Goal: Task Accomplishment & Management: Complete application form

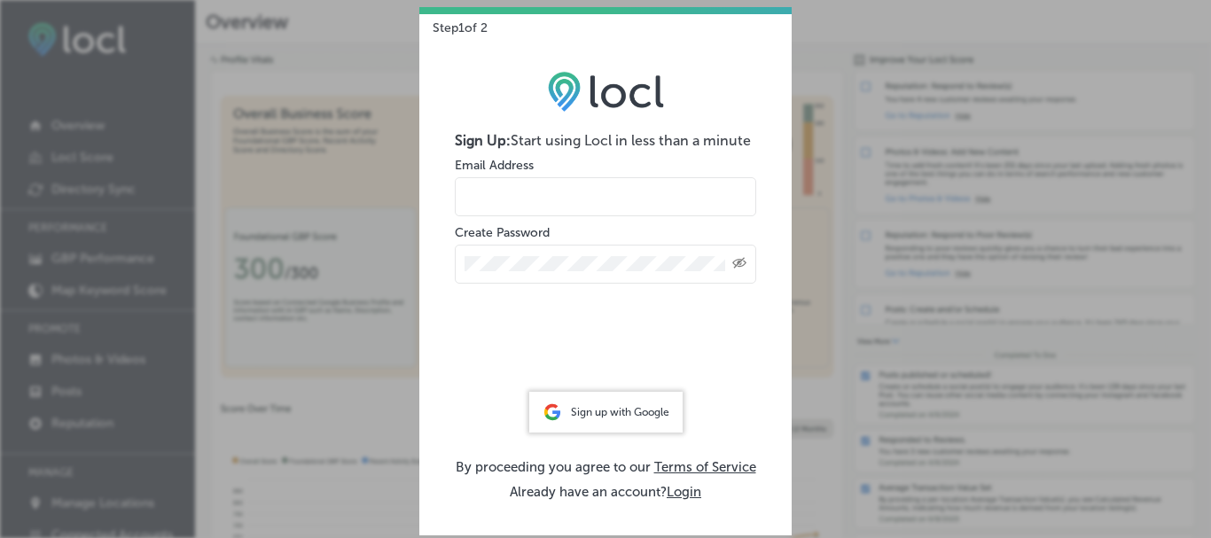
click at [544, 185] on input "email" at bounding box center [605, 196] width 301 height 39
type input "[EMAIL_ADDRESS][PERSON_NAME][DOMAIN_NAME]"
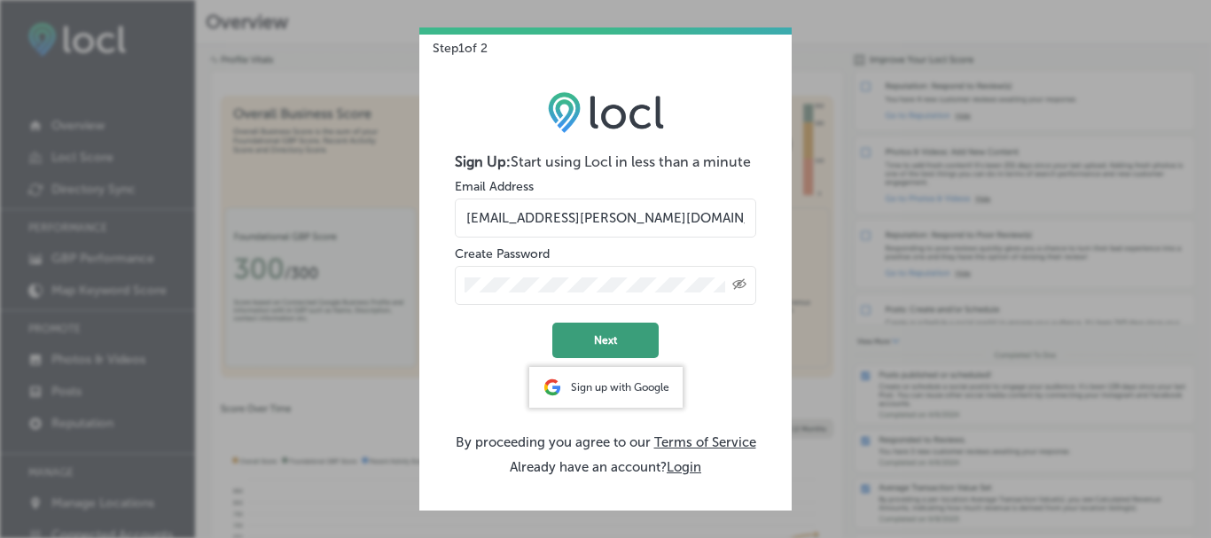
click at [624, 340] on button "Next" at bounding box center [605, 340] width 106 height 35
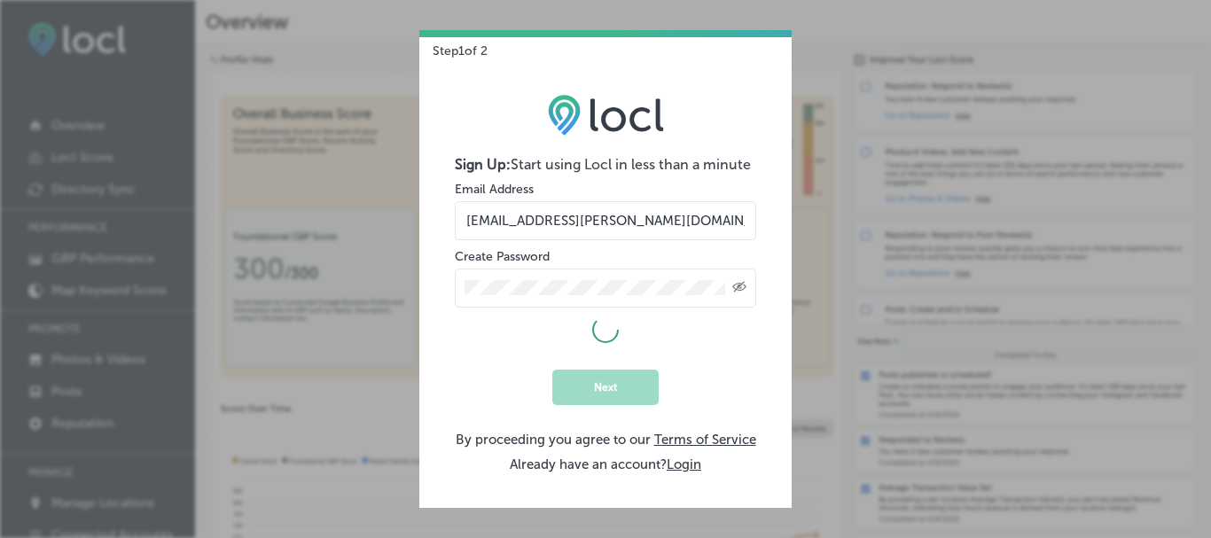
select select "US"
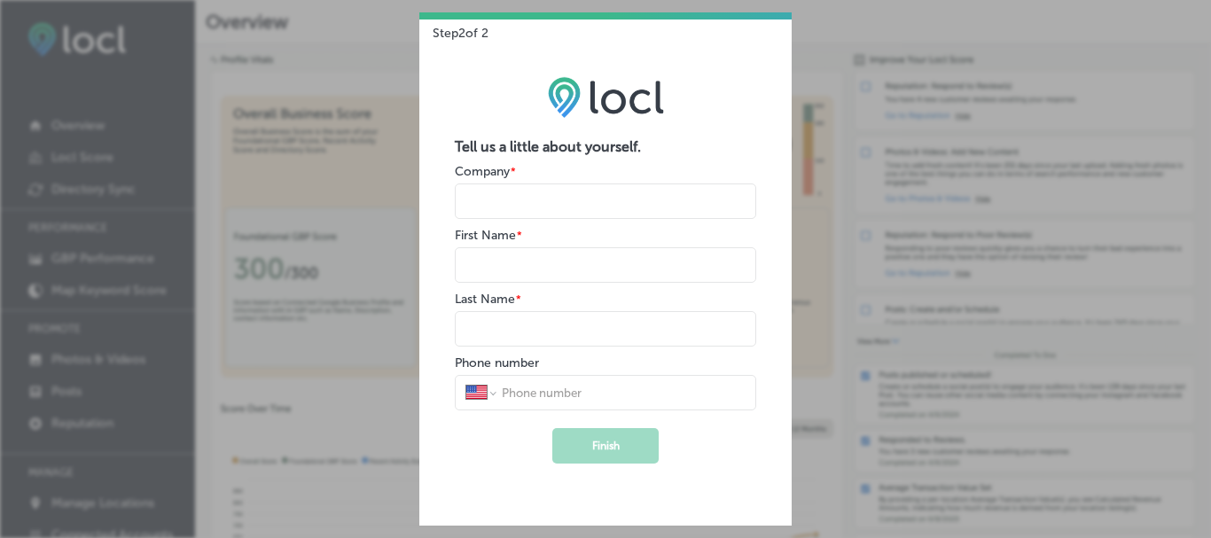
click at [565, 203] on input "name" at bounding box center [605, 200] width 301 height 35
click at [214, 200] on div "Step 2 of 2 Tell us a little about yourself. Company * First Name * Last Name *…" at bounding box center [605, 269] width 1211 height 538
click at [373, 285] on div "Step 2 of 2 Tell us a little about yourself. Company * First Name * Last Name *…" at bounding box center [605, 269] width 1211 height 538
